Goal: Contribute content

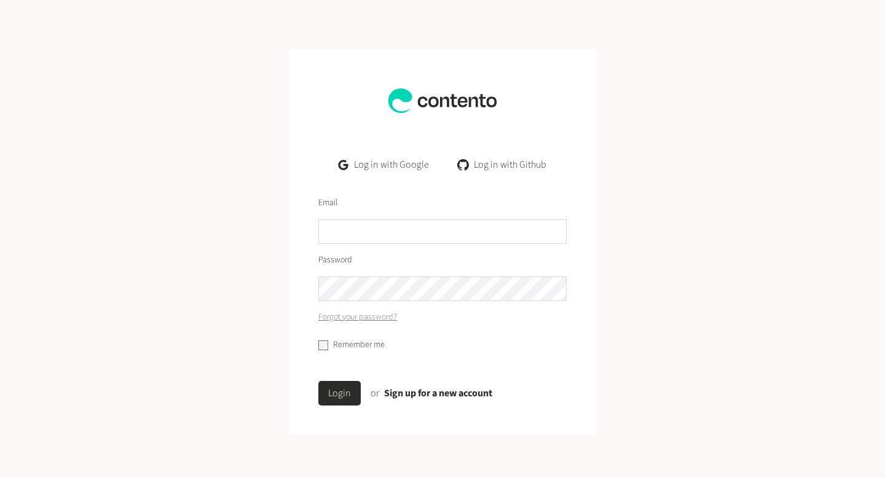
click at [376, 168] on link "Log in with Google" at bounding box center [384, 164] width 110 height 25
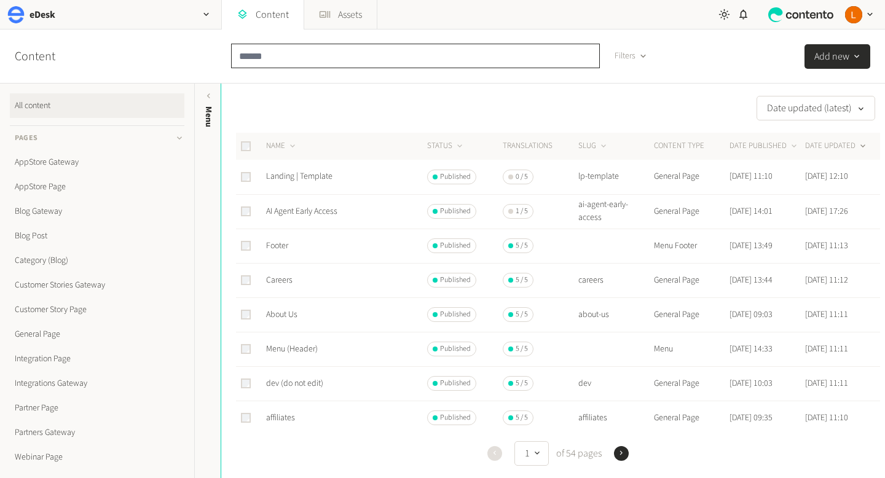
click at [279, 60] on input "text" at bounding box center [415, 56] width 369 height 25
type input "********"
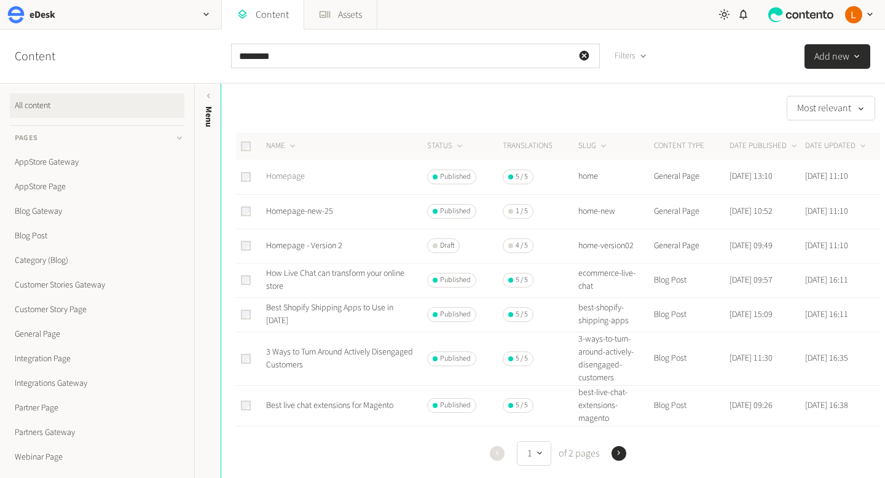
click at [290, 178] on link "Homepage" at bounding box center [285, 176] width 39 height 12
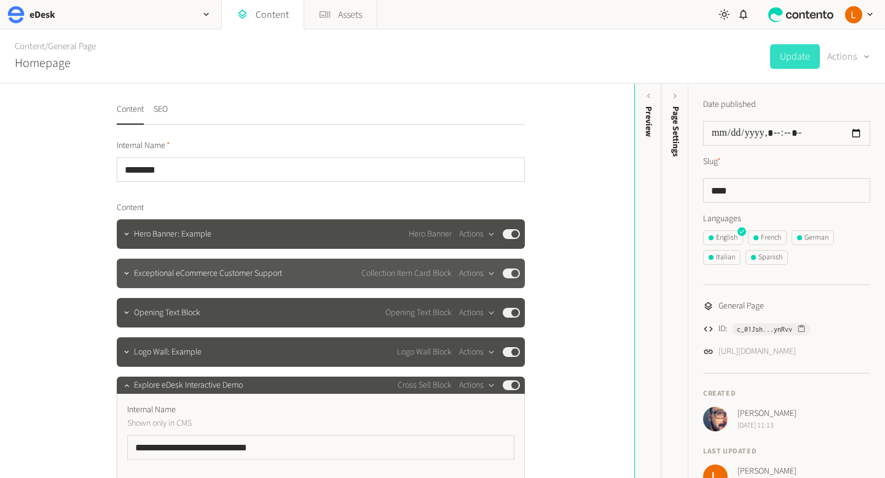
click at [170, 277] on span "Exceptional eCommerce Customer Support" at bounding box center [208, 273] width 148 height 13
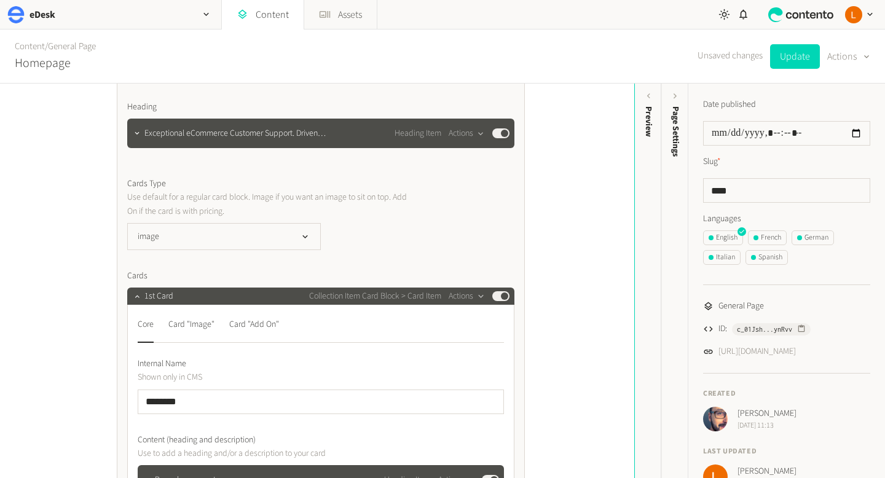
scroll to position [390, 0]
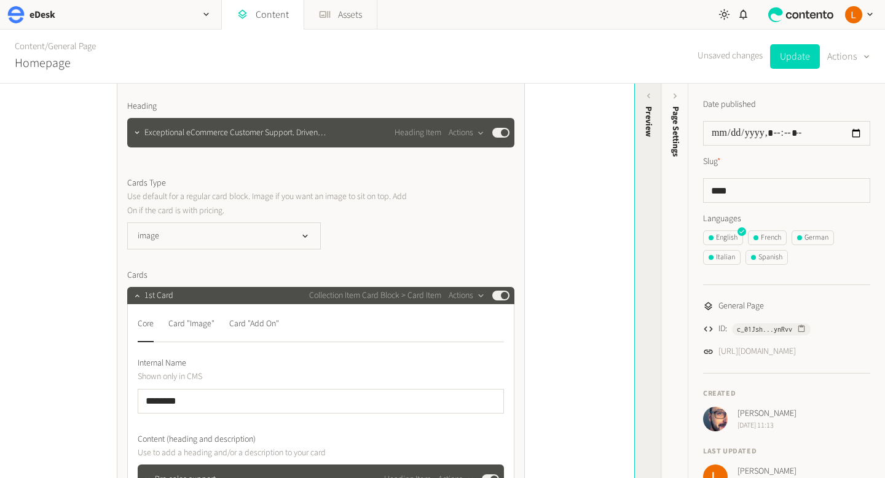
click at [647, 96] on icon at bounding box center [648, 95] width 3 height 5
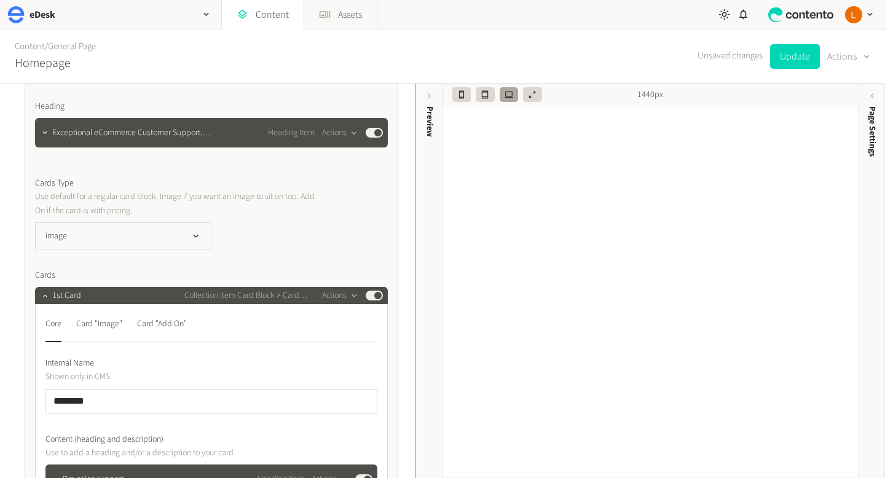
click at [260, 203] on p "Use default for a regular card block. Image if you want an image to sit on top.…" at bounding box center [175, 204] width 280 height 28
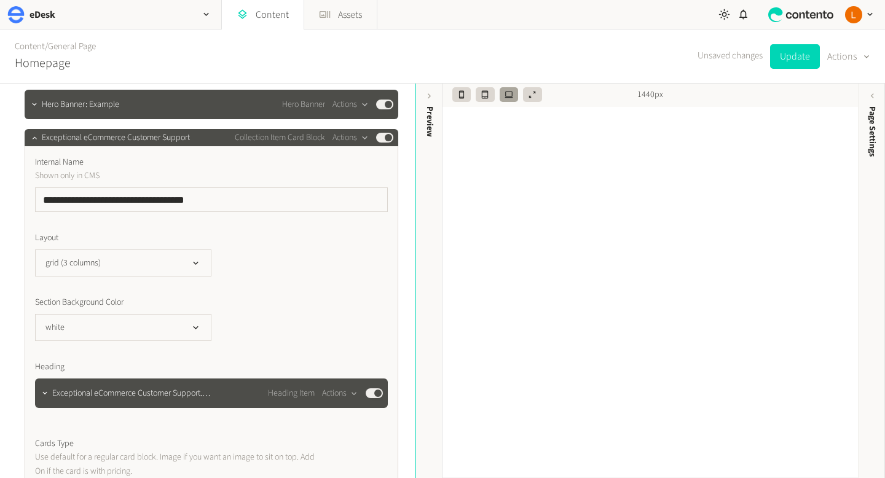
scroll to position [123, 0]
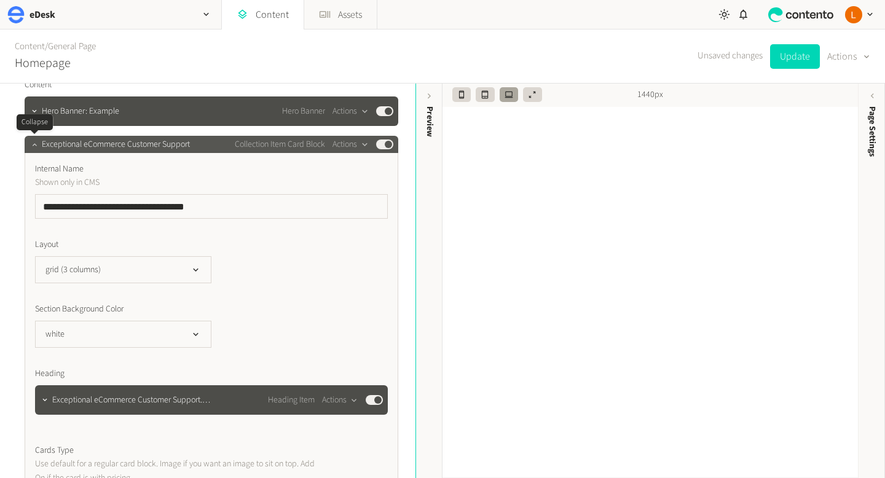
click at [36, 144] on icon "button" at bounding box center [34, 144] width 9 height 9
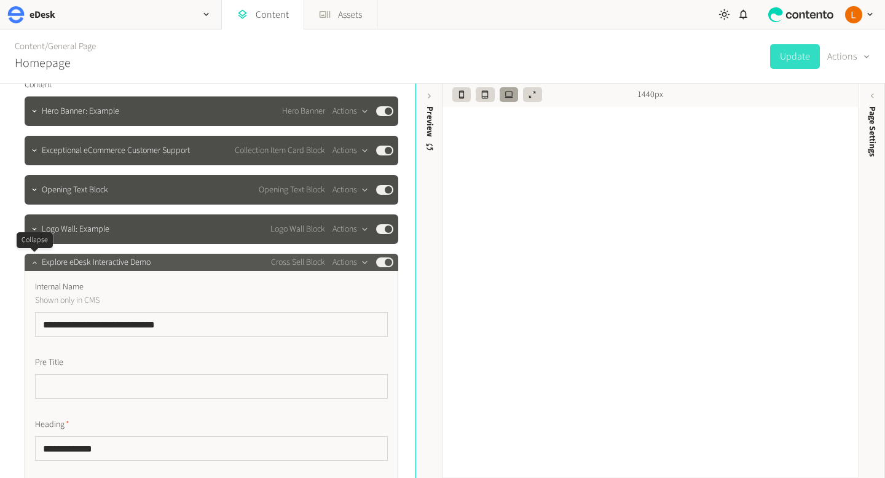
click at [36, 264] on icon "button" at bounding box center [34, 262] width 9 height 9
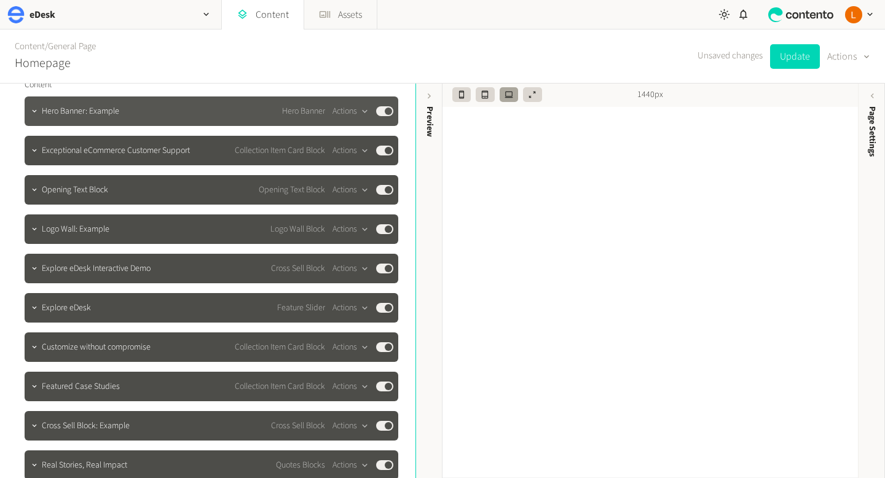
click at [143, 111] on div "Hero Banner: Example Hero Banner Actions Published" at bounding box center [218, 111] width 352 height 15
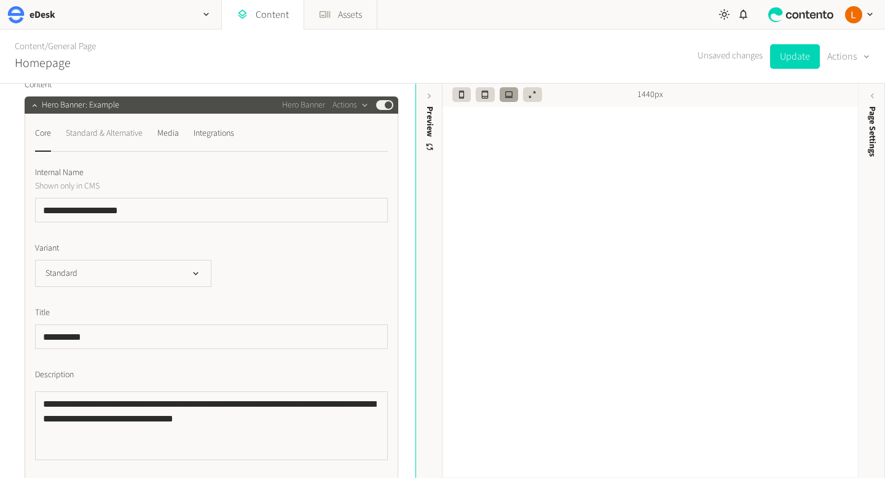
click at [128, 140] on div "Standard & Alternative" at bounding box center [104, 134] width 77 height 20
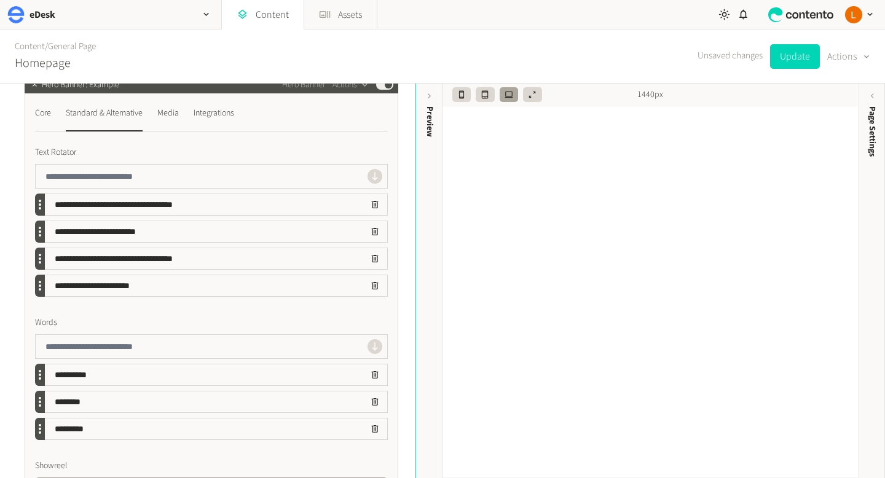
scroll to position [143, 0]
click at [173, 117] on div "Media" at bounding box center [168, 114] width 22 height 20
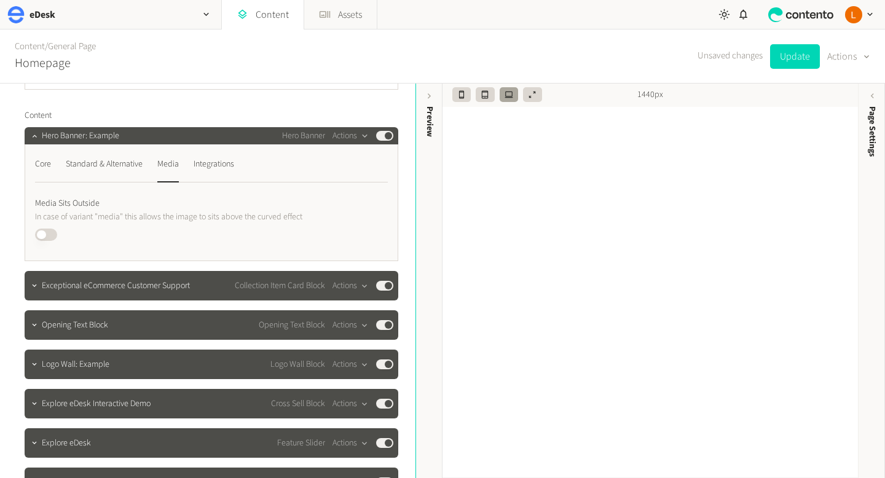
scroll to position [90, 0]
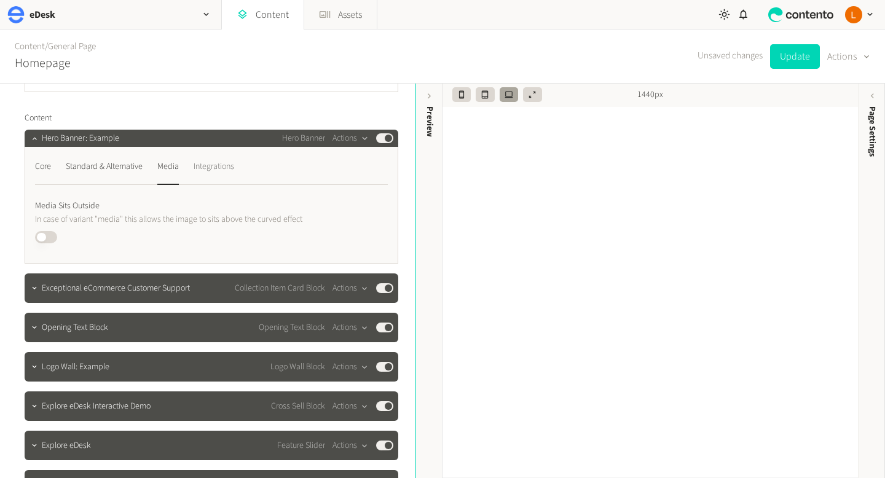
click at [211, 173] on div "Integrations" at bounding box center [214, 167] width 41 height 20
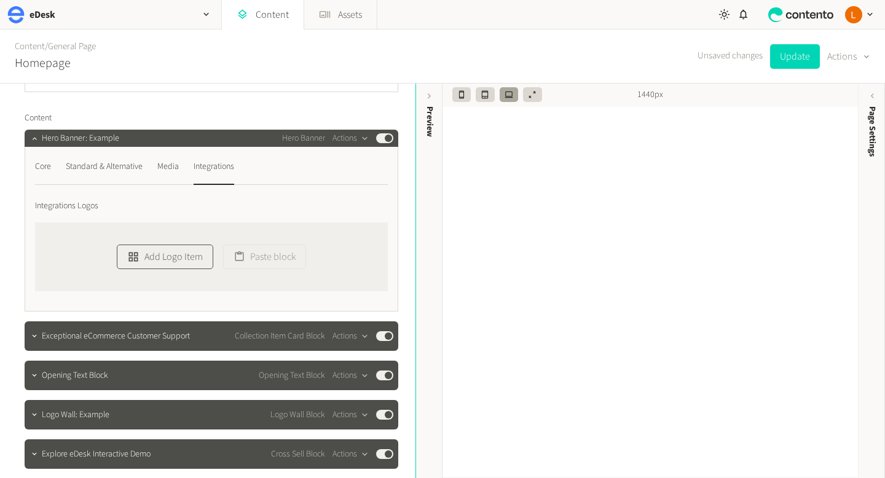
click at [194, 250] on button "Add Logo Item" at bounding box center [165, 257] width 96 height 25
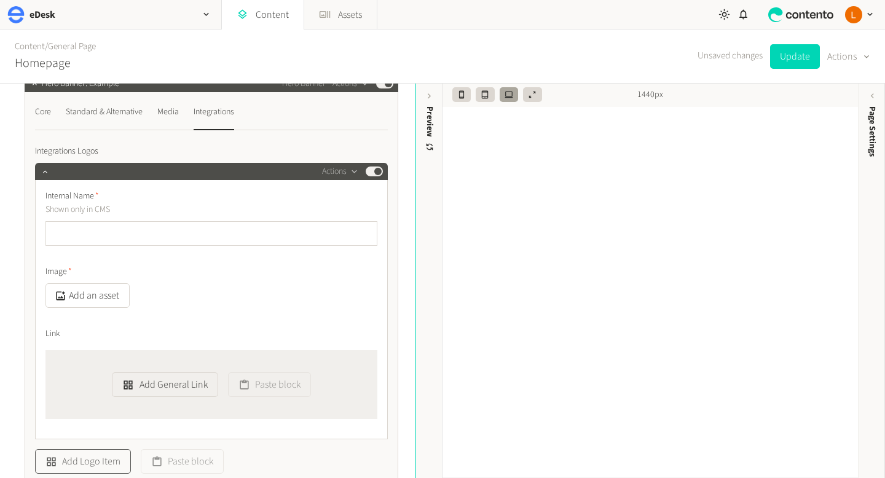
scroll to position [163, 0]
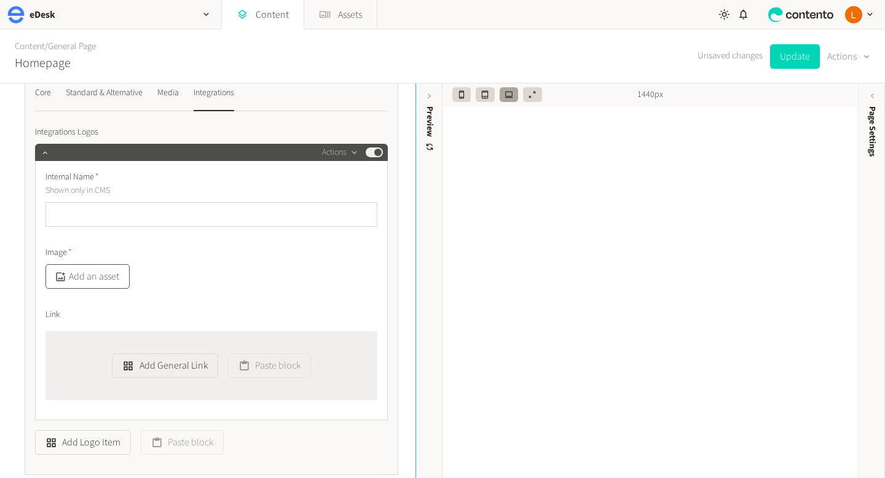
click at [110, 264] on button "Add an asset" at bounding box center [87, 276] width 84 height 25
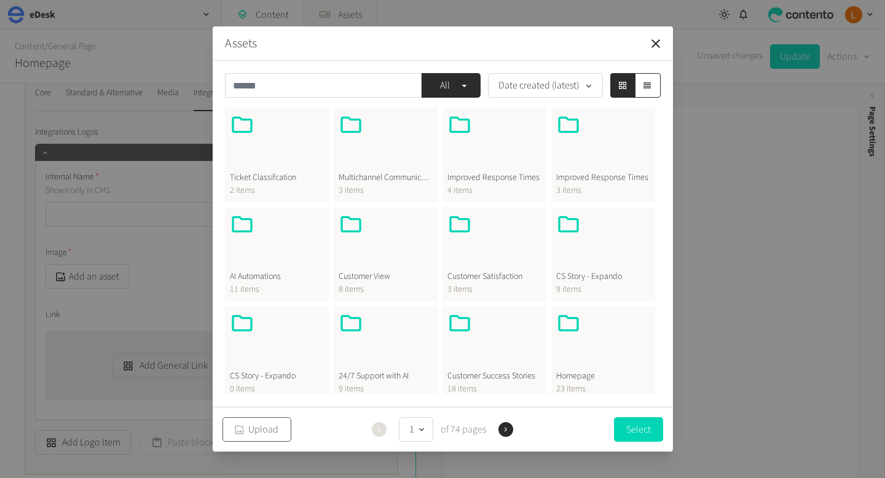
click at [277, 426] on button "Upload" at bounding box center [256, 429] width 69 height 25
click at [656, 45] on icon "button" at bounding box center [655, 43] width 9 height 9
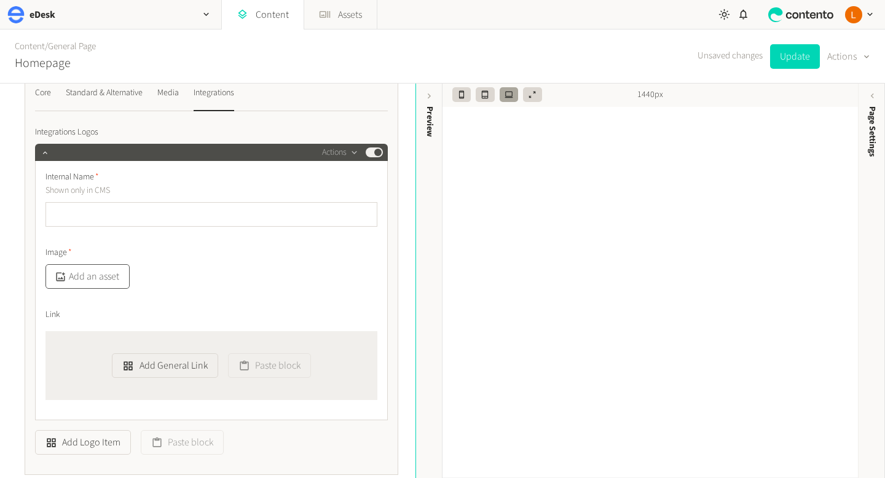
click at [99, 287] on button "Add an asset" at bounding box center [87, 276] width 84 height 25
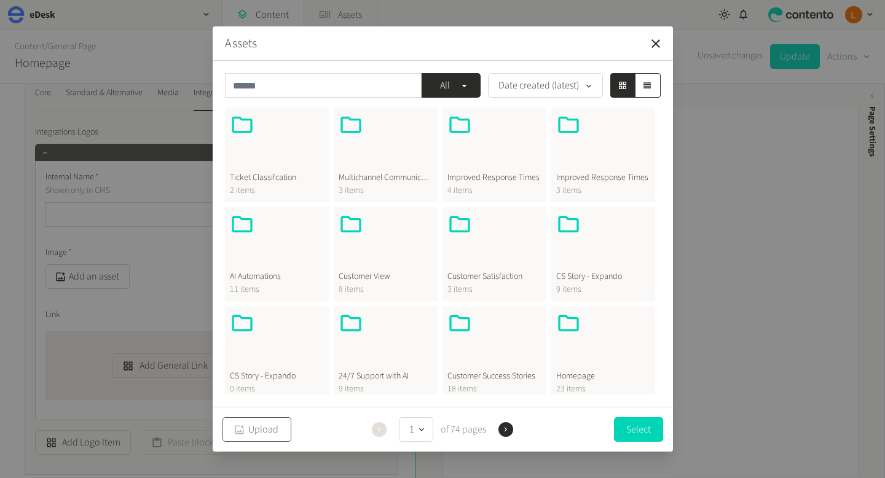
click at [263, 433] on button "Upload" at bounding box center [256, 429] width 69 height 25
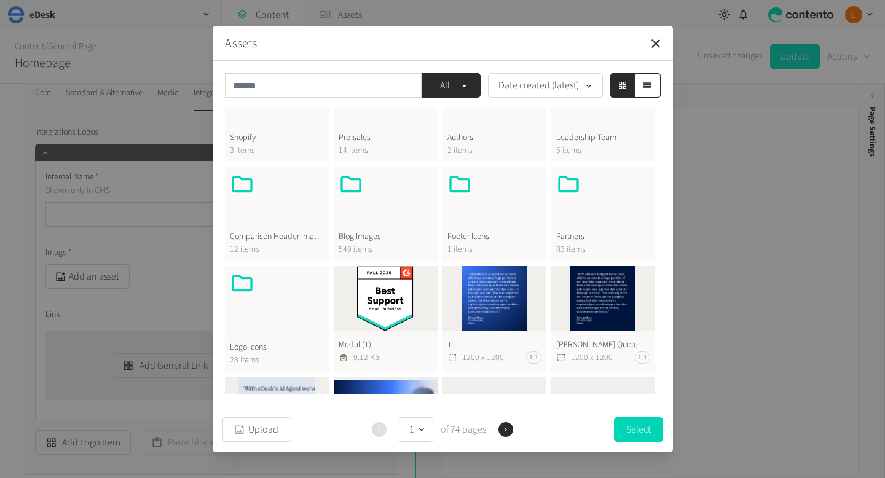
scroll to position [431, 0]
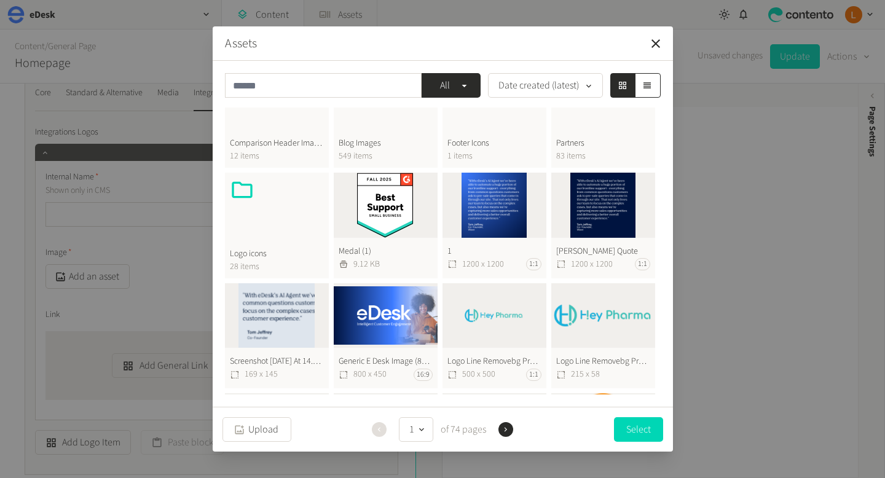
click at [390, 232] on button "Medal (1) 9.12 KB" at bounding box center [386, 226] width 104 height 106
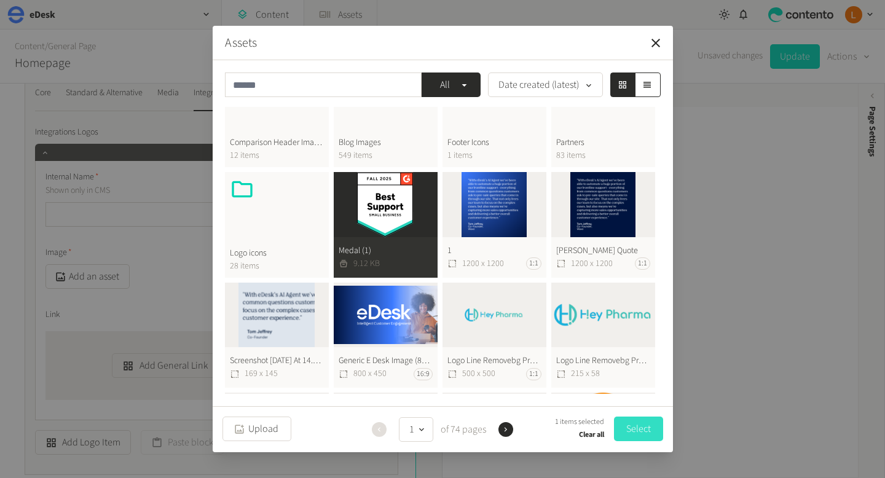
click at [631, 428] on button "Select" at bounding box center [638, 429] width 49 height 25
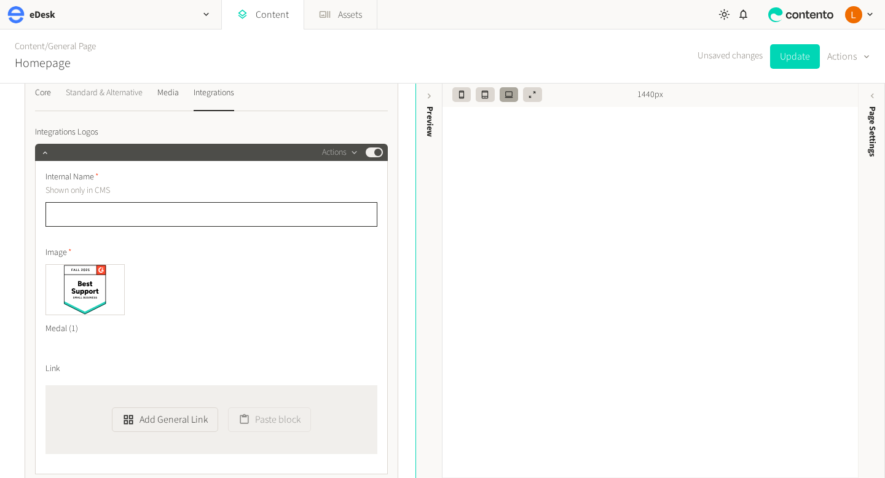
click at [135, 93] on div "Standard & Alternative" at bounding box center [104, 93] width 77 height 20
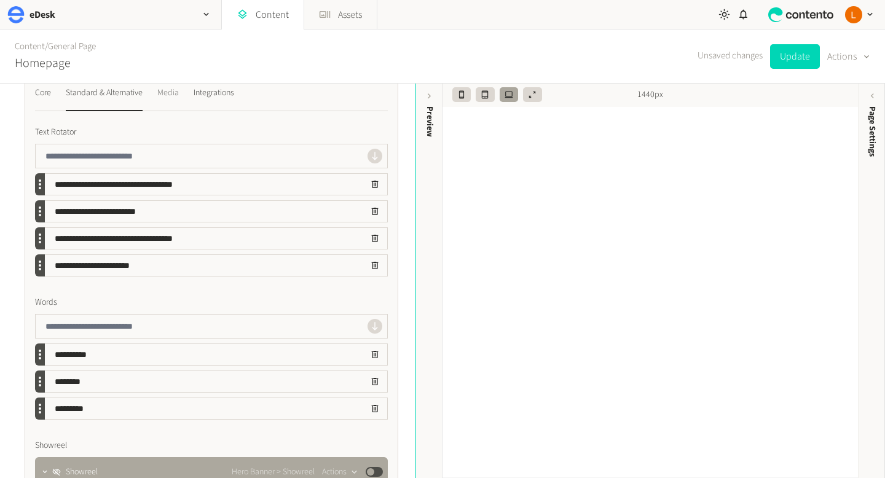
click at [174, 96] on div "Media" at bounding box center [168, 93] width 22 height 20
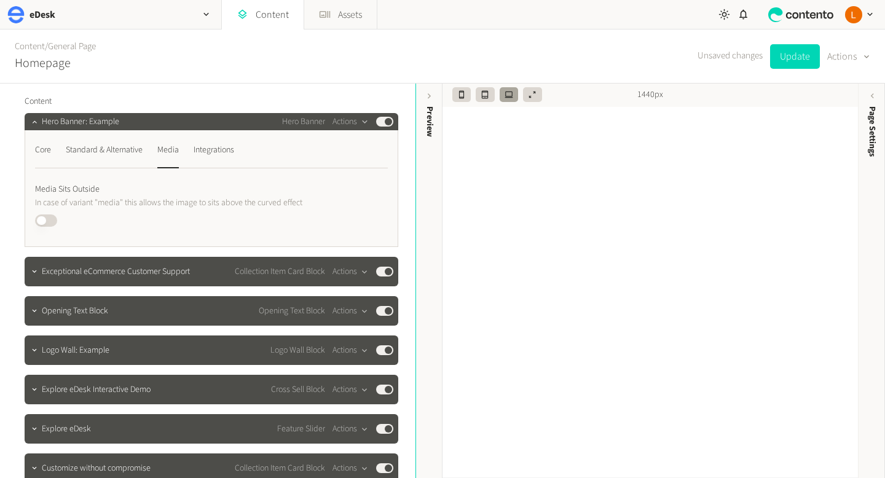
scroll to position [105, 0]
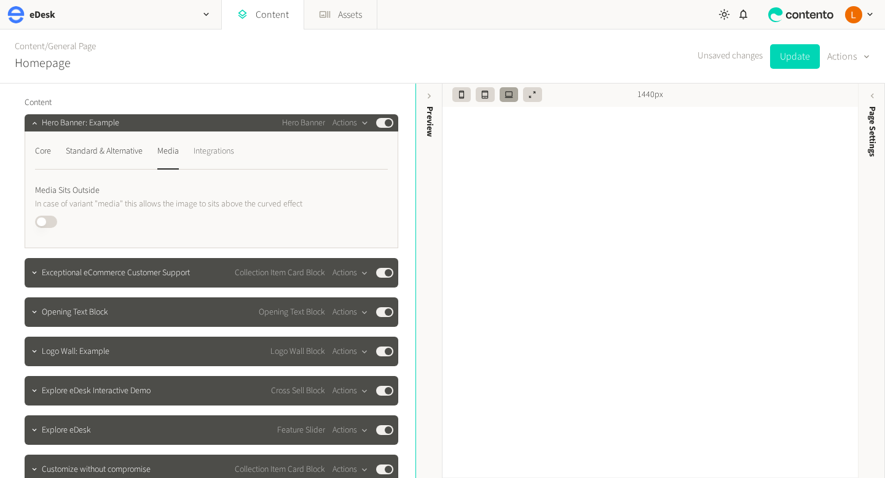
click at [218, 155] on div "Integrations" at bounding box center [214, 151] width 41 height 20
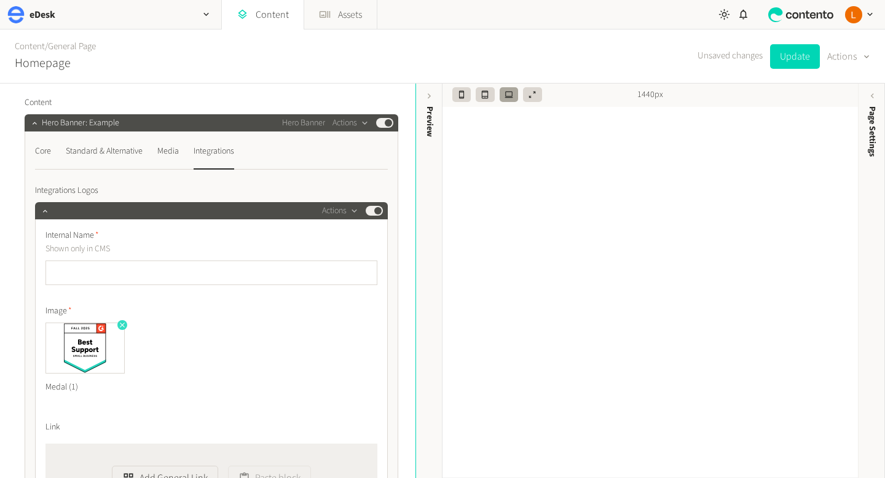
click at [125, 325] on icon "button" at bounding box center [122, 325] width 9 height 9
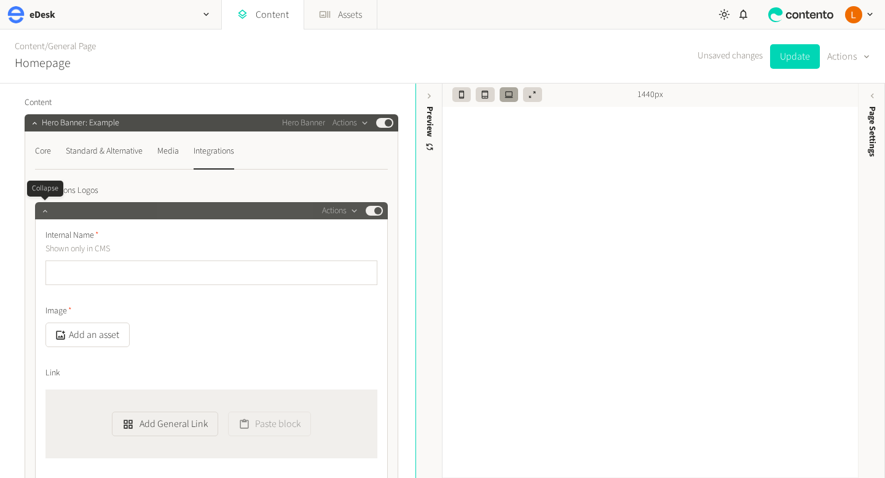
click at [47, 211] on icon "button" at bounding box center [45, 211] width 9 height 9
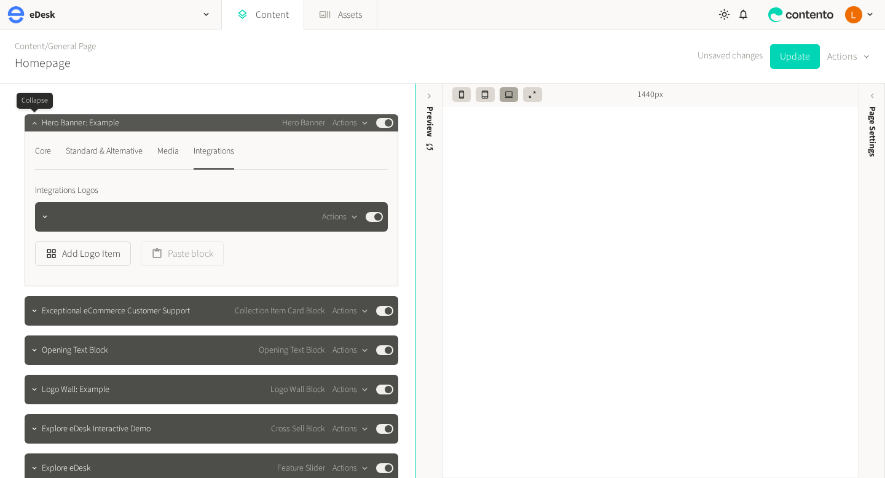
click at [33, 123] on icon "button" at bounding box center [34, 123] width 4 height 2
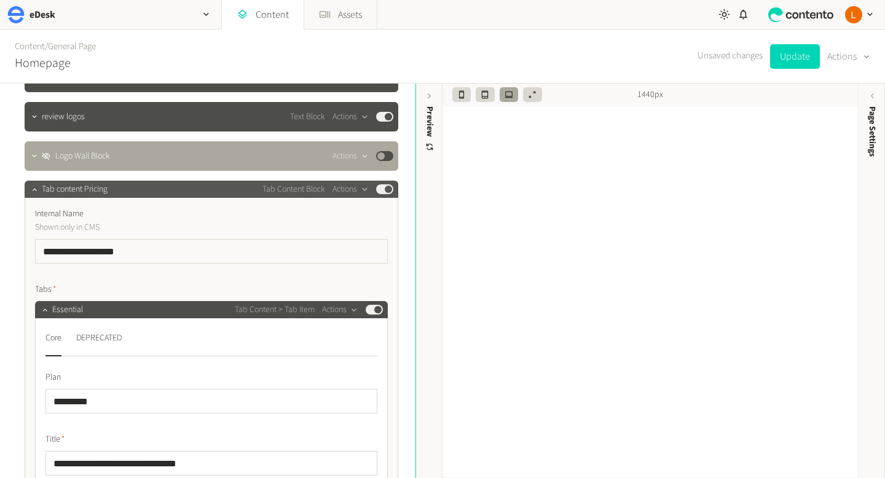
scroll to position [511, 0]
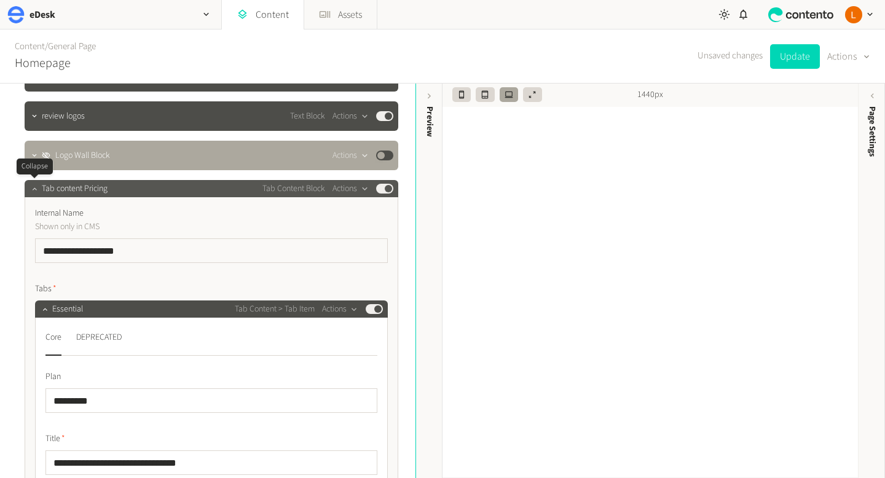
click at [38, 193] on icon "button" at bounding box center [34, 188] width 9 height 9
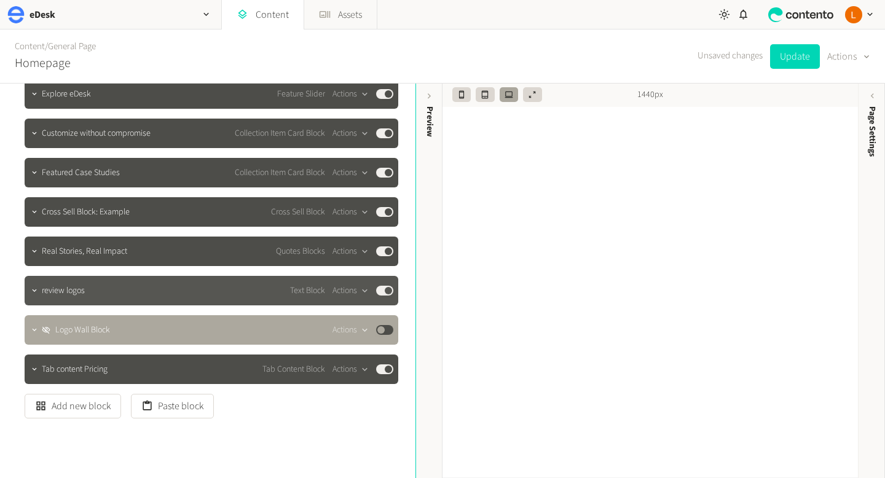
scroll to position [336, 0]
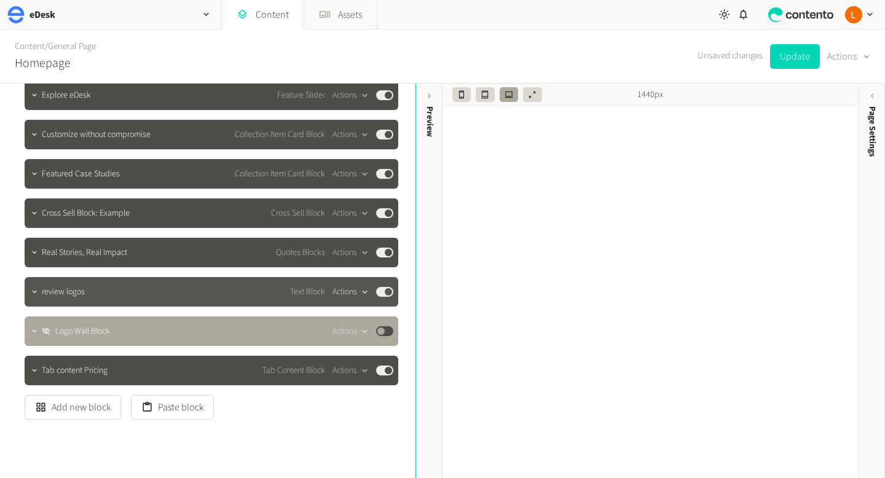
click at [363, 292] on icon "button" at bounding box center [365, 292] width 10 height 10
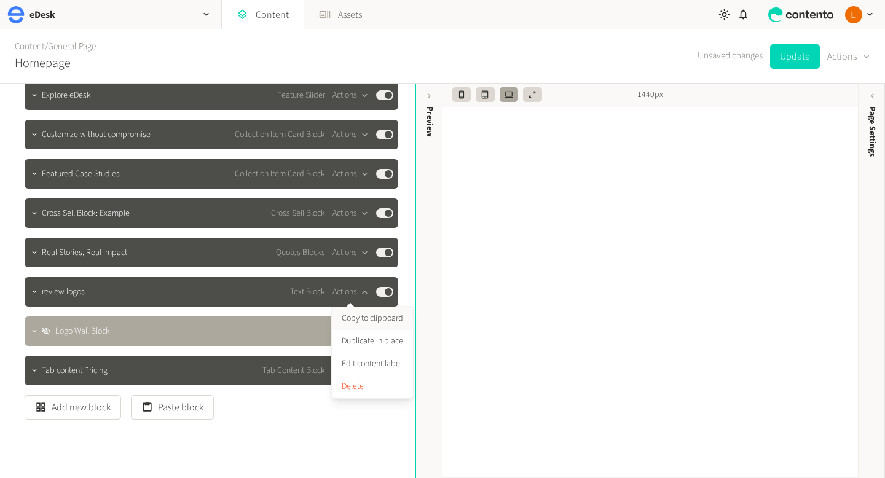
click at [357, 316] on button "Copy to clipboard" at bounding box center [372, 318] width 81 height 23
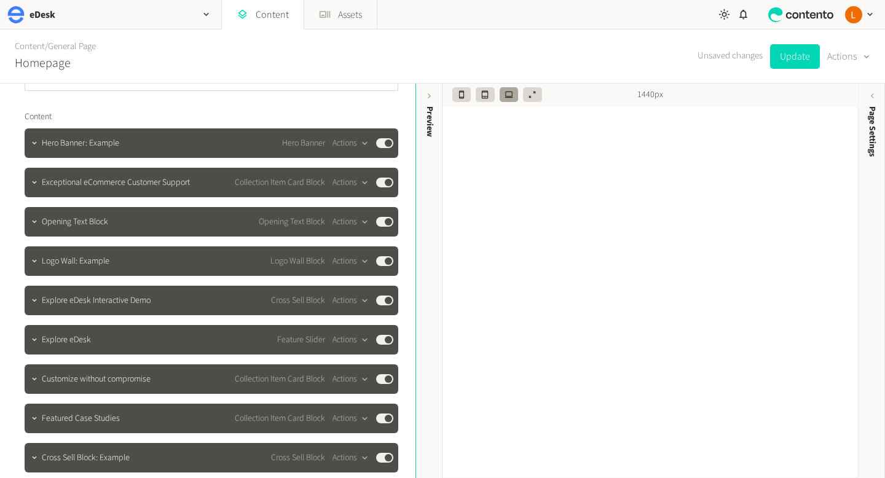
scroll to position [29, 0]
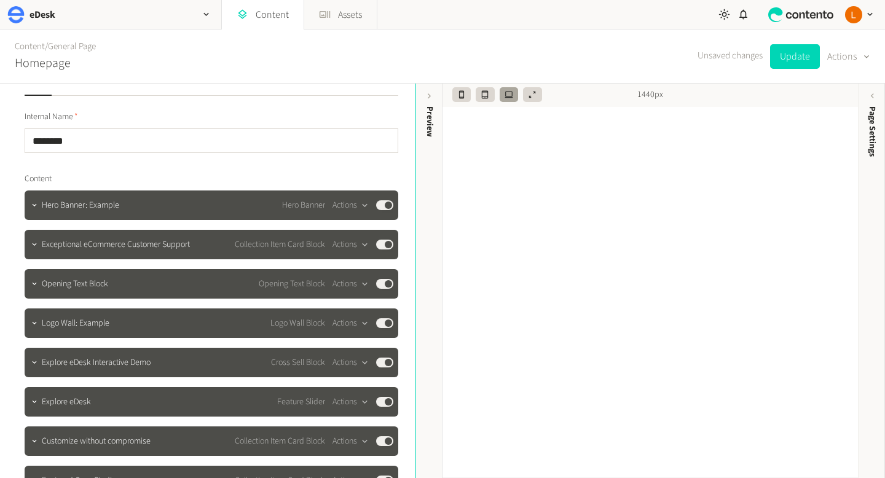
click at [299, 224] on div "Hero Banner: Example Hero Banner Actions Published Exceptional eCommerce Custom…" at bounding box center [212, 442] width 374 height 502
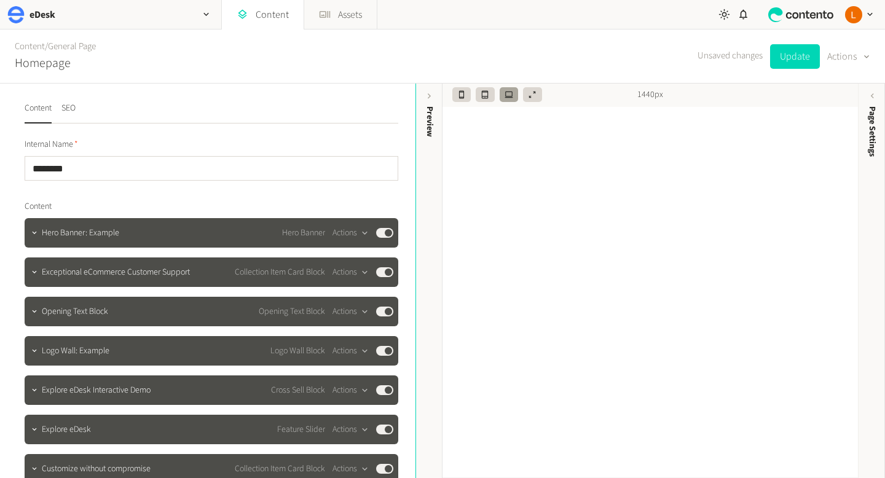
scroll to position [0, 0]
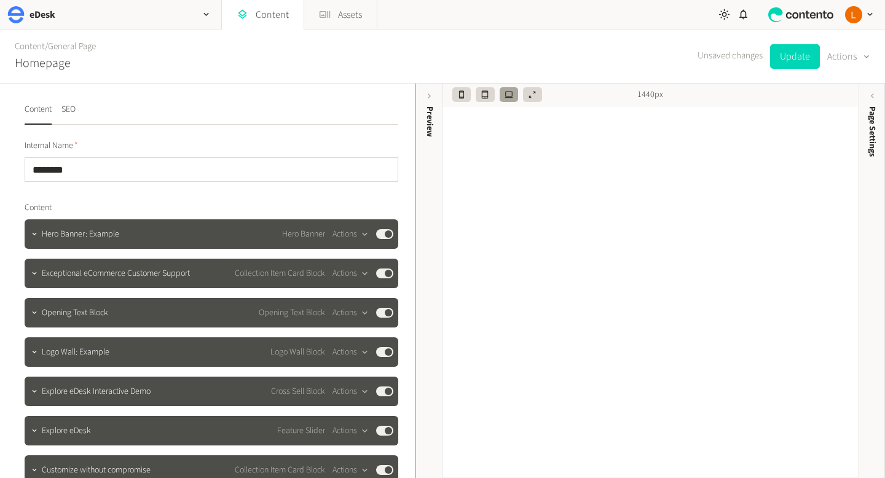
click at [151, 192] on div "Internal Name ******** Content Hero Banner: Example Hero Banner Actions Publish…" at bounding box center [212, 448] width 374 height 616
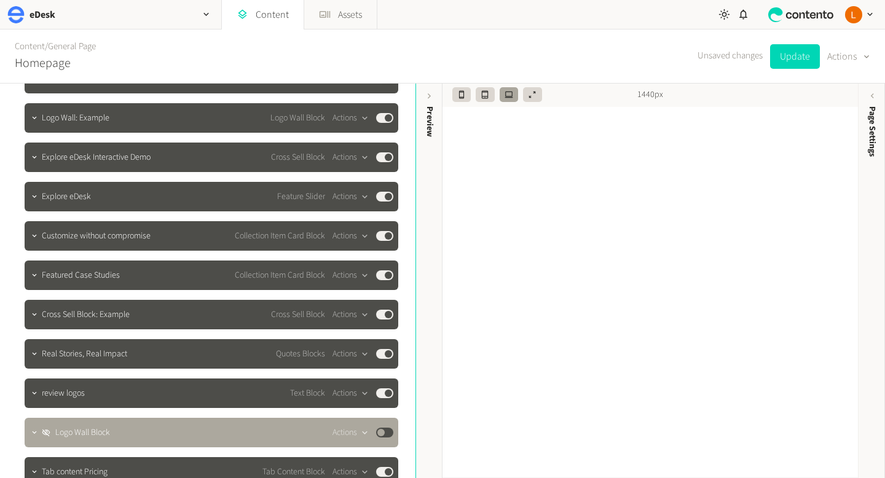
scroll to position [347, 0]
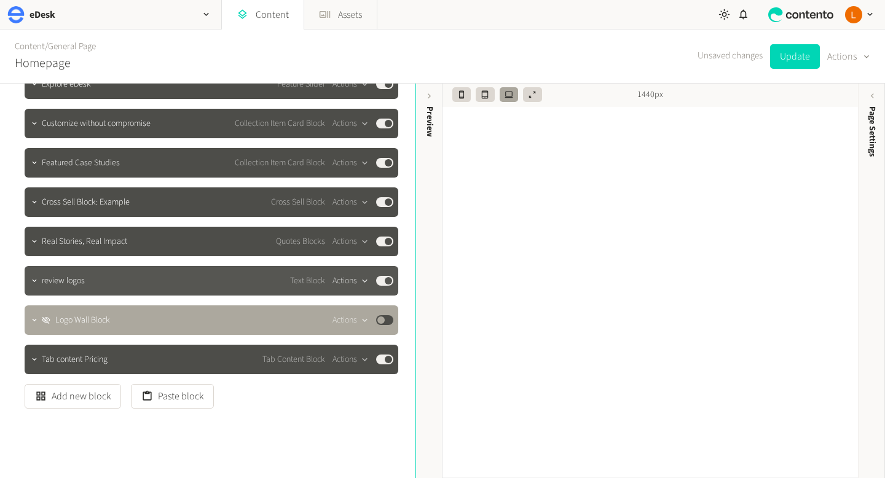
click at [364, 282] on icon "button" at bounding box center [365, 281] width 10 height 10
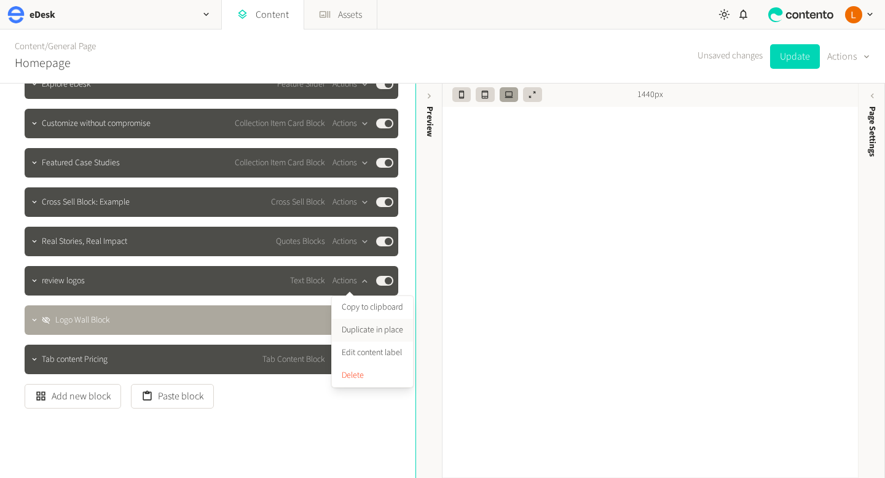
click at [360, 331] on button "Duplicate in place" at bounding box center [372, 330] width 81 height 23
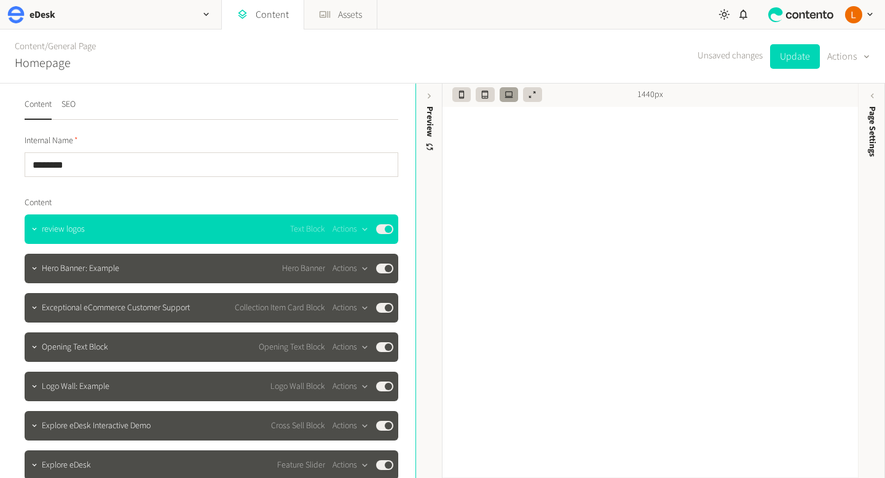
scroll to position [0, 0]
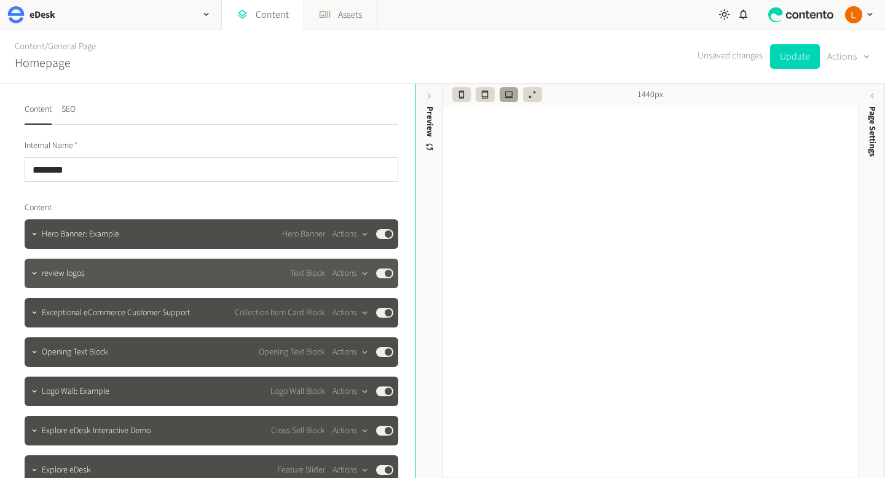
drag, startPoint x: 262, startPoint y: 321, endPoint x: 264, endPoint y: 267, distance: 53.5
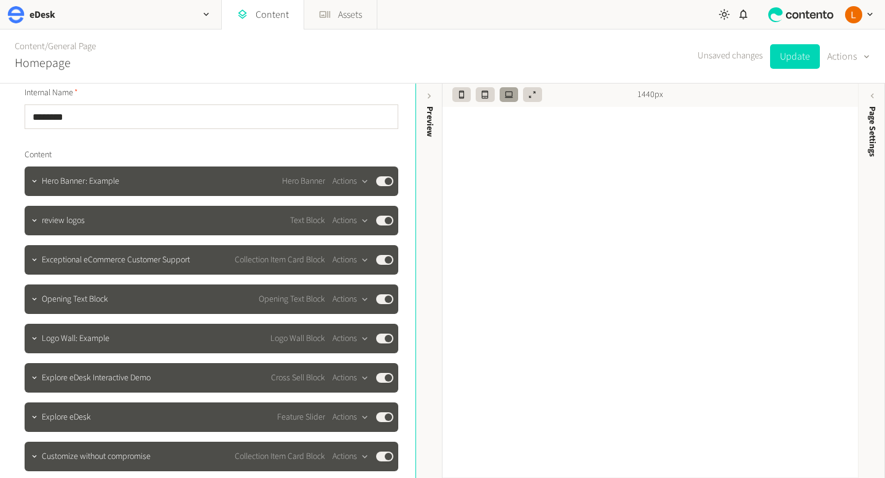
scroll to position [53, 0]
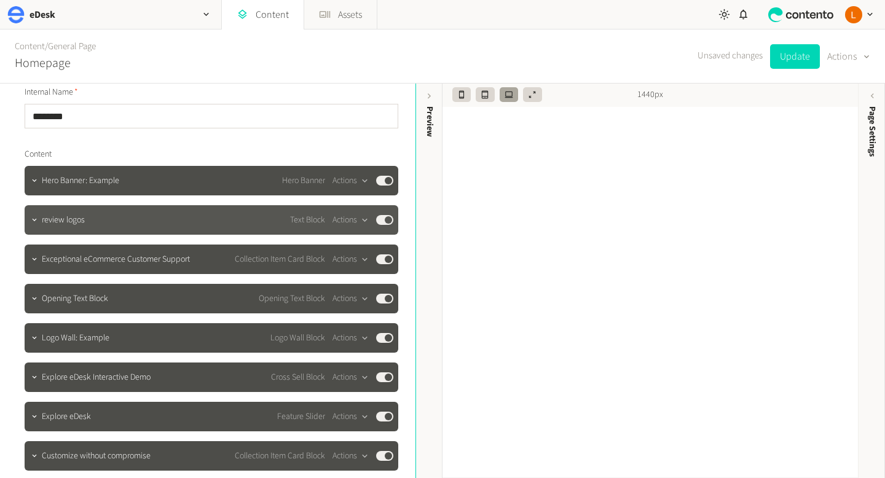
click at [165, 216] on div "review logos Text Block Actions Published" at bounding box center [218, 220] width 352 height 15
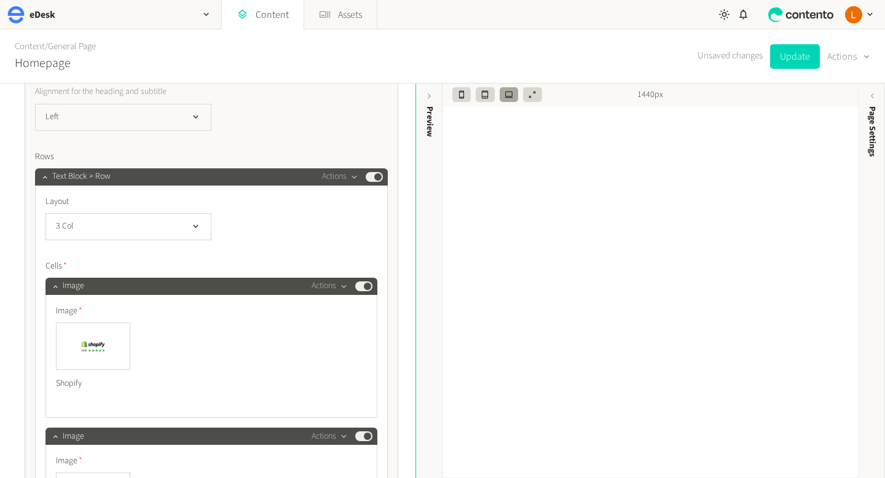
scroll to position [462, 0]
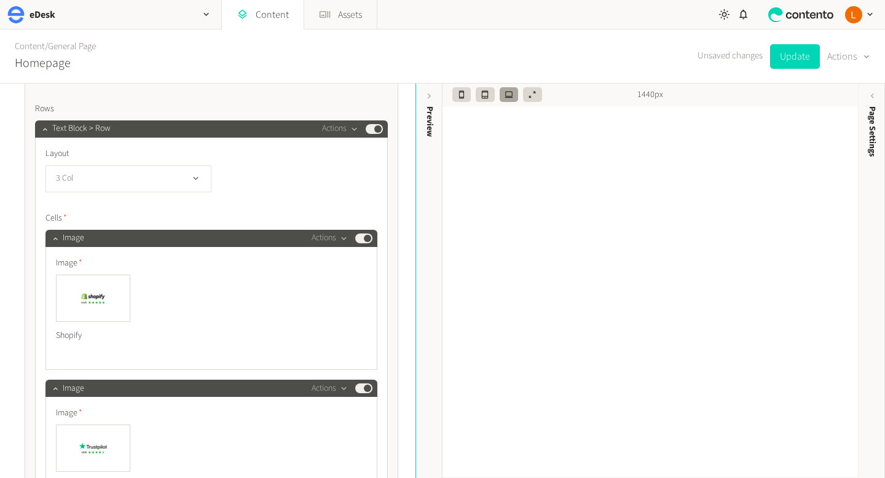
click at [193, 184] on button "3 Col" at bounding box center [128, 178] width 166 height 27
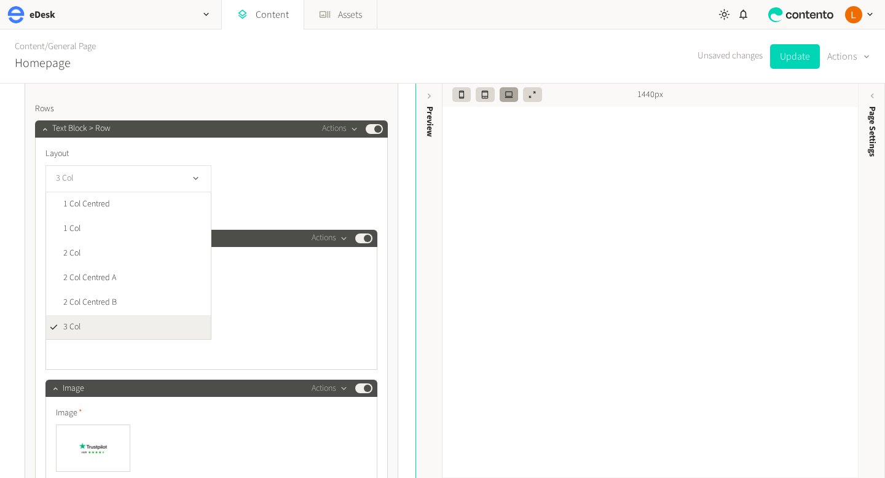
scroll to position [1, 0]
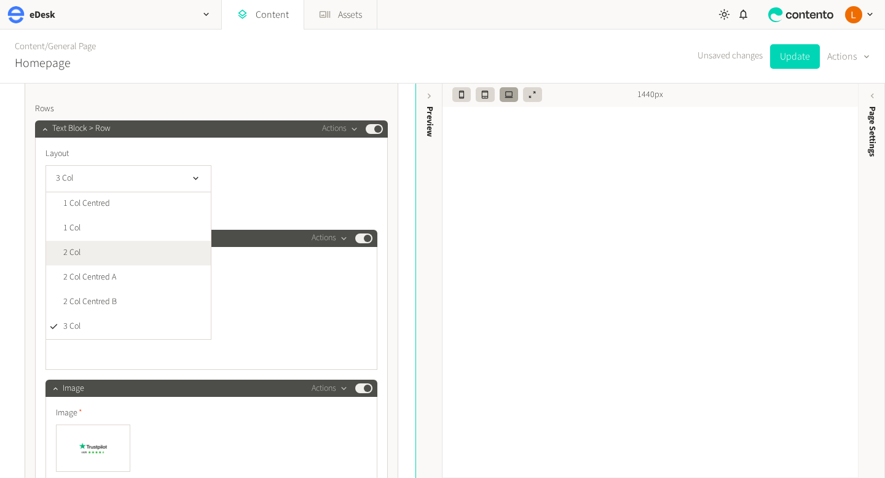
click at [170, 251] on li "2 Col" at bounding box center [128, 253] width 165 height 25
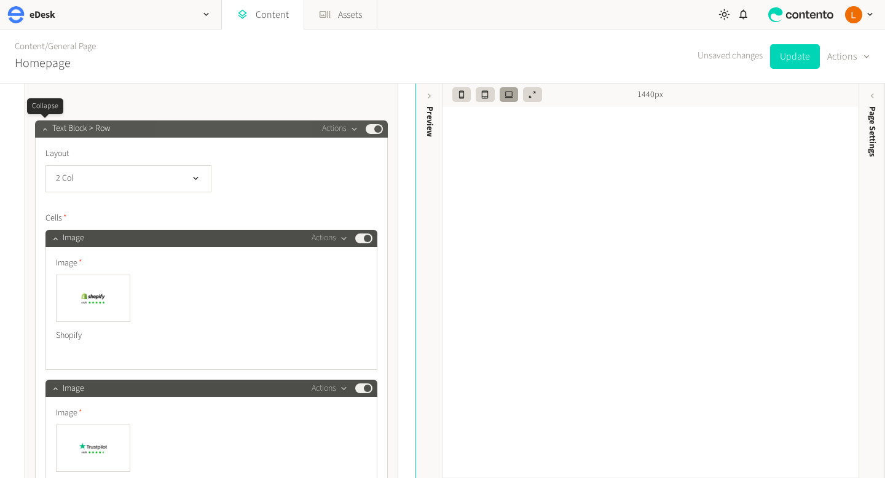
click at [46, 132] on icon "button" at bounding box center [45, 129] width 9 height 9
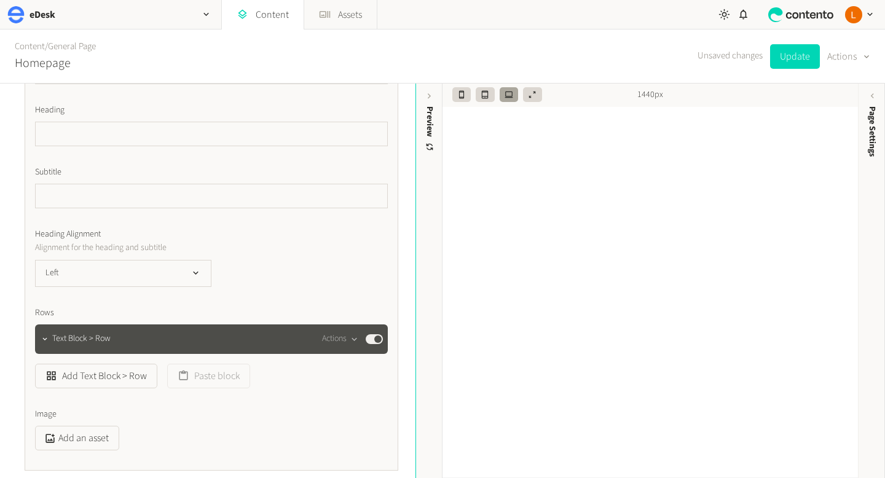
scroll to position [104, 0]
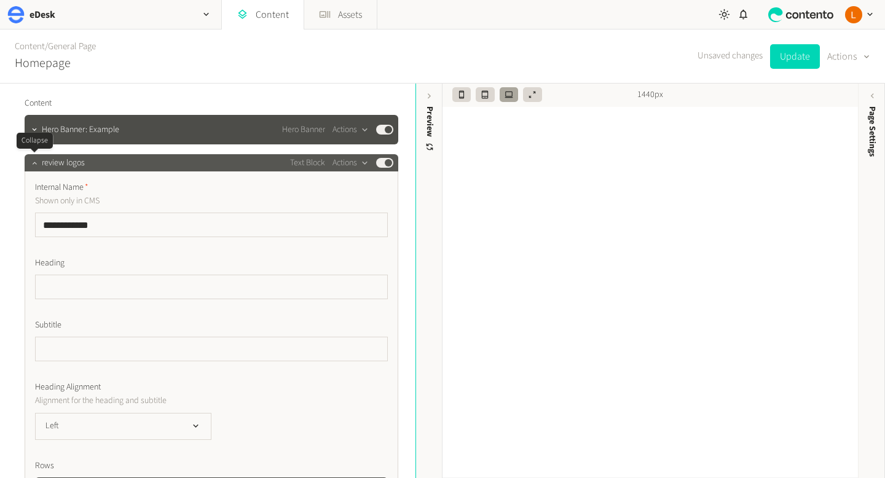
click at [38, 167] on icon "button" at bounding box center [34, 163] width 9 height 9
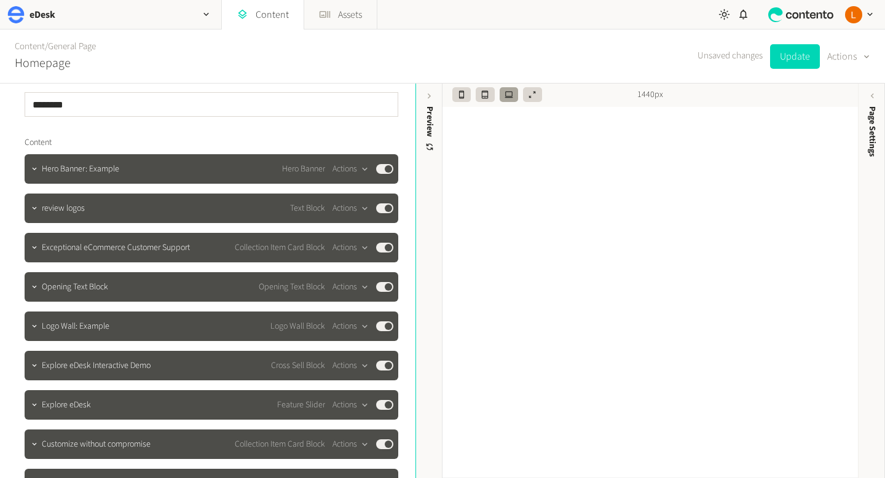
scroll to position [65, 0]
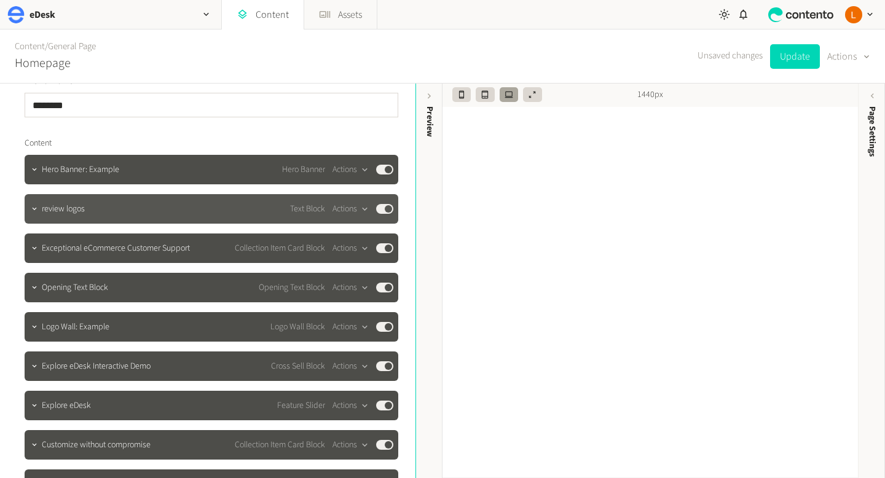
click at [195, 215] on div "review logos Text Block Actions Published" at bounding box center [218, 209] width 352 height 15
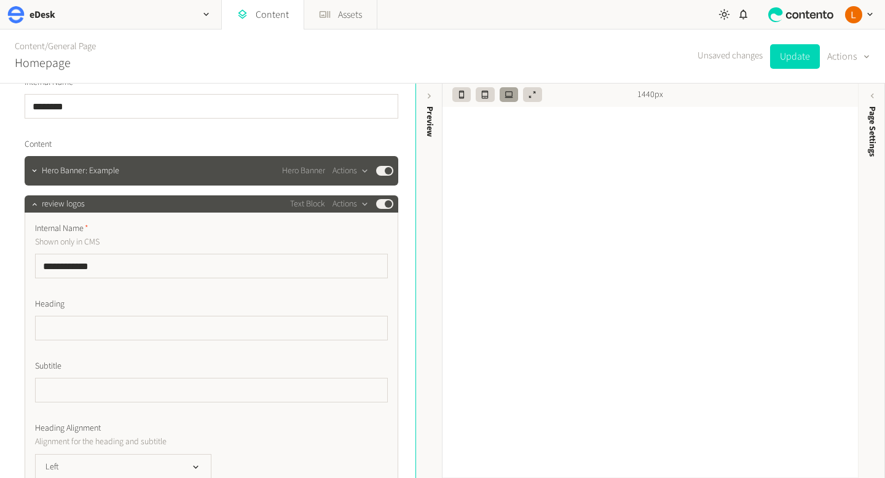
scroll to position [0, 0]
